Goal: Connect with others: Connect with others

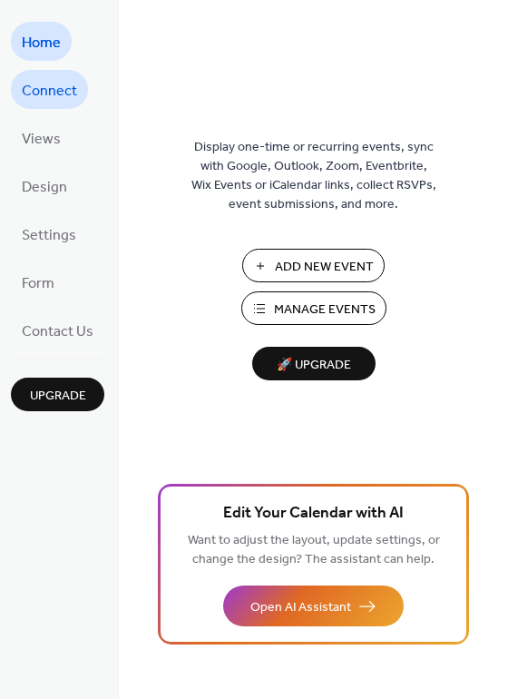
click at [42, 83] on span "Connect" at bounding box center [49, 91] width 55 height 28
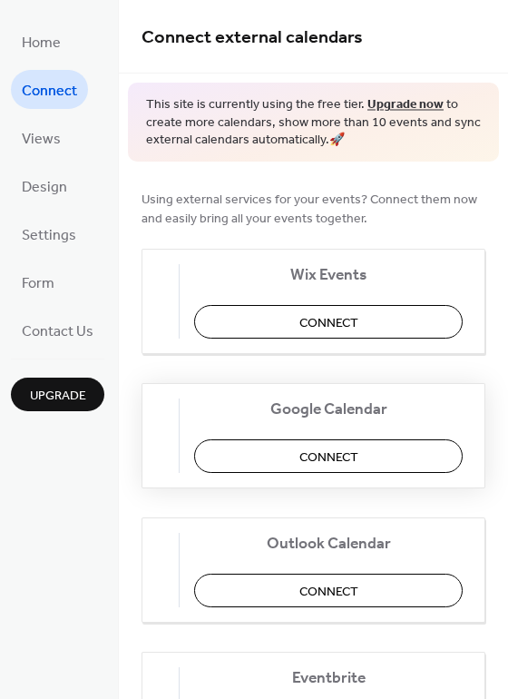
click at [340, 456] on span "Connect" at bounding box center [328, 456] width 59 height 19
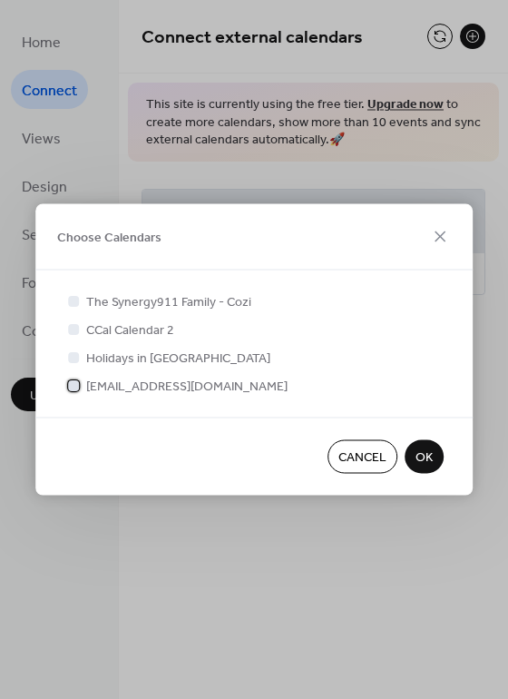
click at [72, 380] on div at bounding box center [73, 384] width 11 height 11
click at [422, 461] on span "OK" at bounding box center [424, 457] width 17 height 19
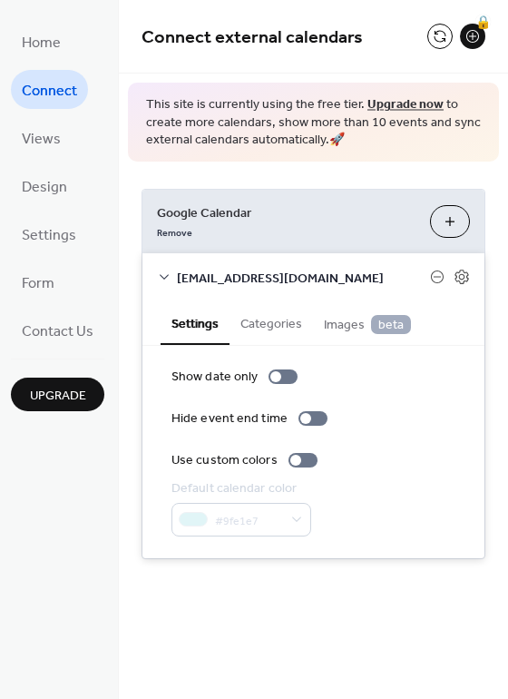
drag, startPoint x: 505, startPoint y: 60, endPoint x: 495, endPoint y: 56, distance: 10.6
click at [495, 56] on div "Connect external calendars 🔒" at bounding box center [313, 37] width 389 height 74
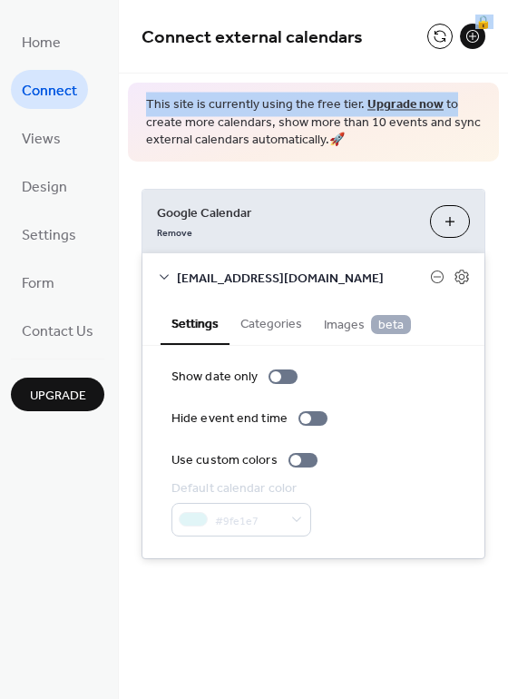
click at [501, 76] on div "Connect external calendars 🔒 This site is currently using the free tier. Upgrad…" at bounding box center [313, 306] width 389 height 613
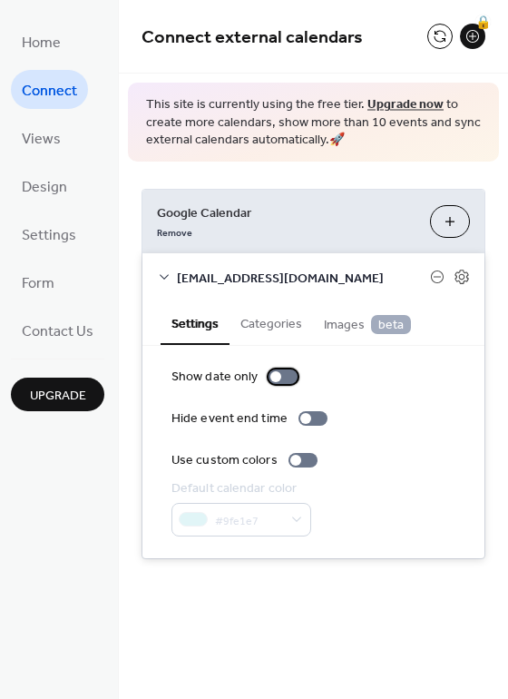
click at [269, 377] on div at bounding box center [283, 376] width 29 height 15
click at [275, 377] on div at bounding box center [283, 376] width 29 height 15
click at [470, 275] on div "[EMAIL_ADDRESS][DOMAIN_NAME]" at bounding box center [313, 277] width 342 height 48
click at [464, 275] on icon at bounding box center [462, 277] width 6 height 6
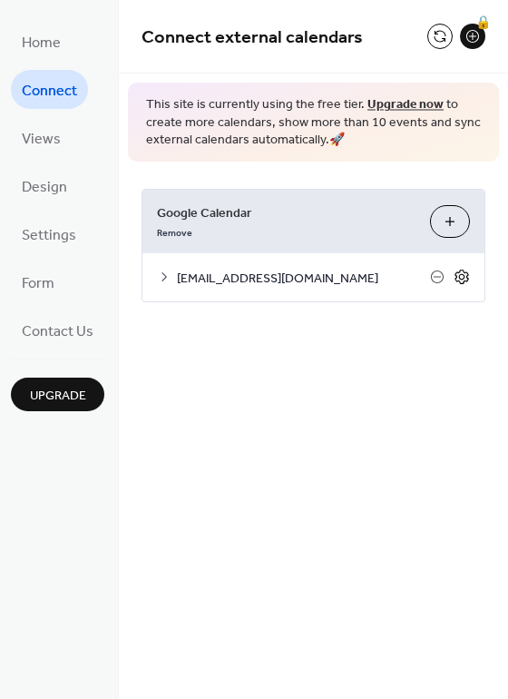
click at [464, 275] on icon at bounding box center [462, 277] width 6 height 6
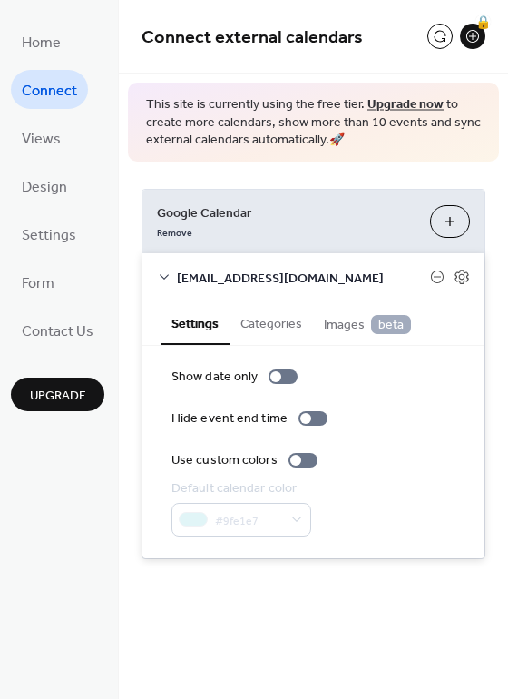
click at [448, 221] on button "Choose Calendars" at bounding box center [450, 221] width 40 height 33
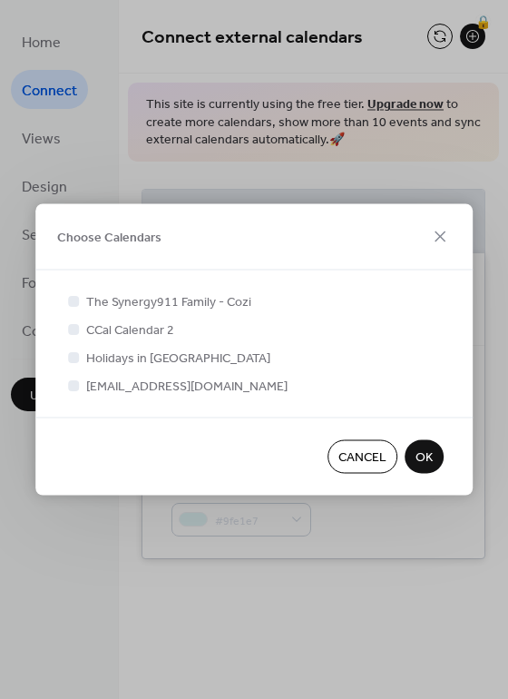
click at [419, 467] on span "OK" at bounding box center [424, 457] width 17 height 19
